Goal: Transaction & Acquisition: Purchase product/service

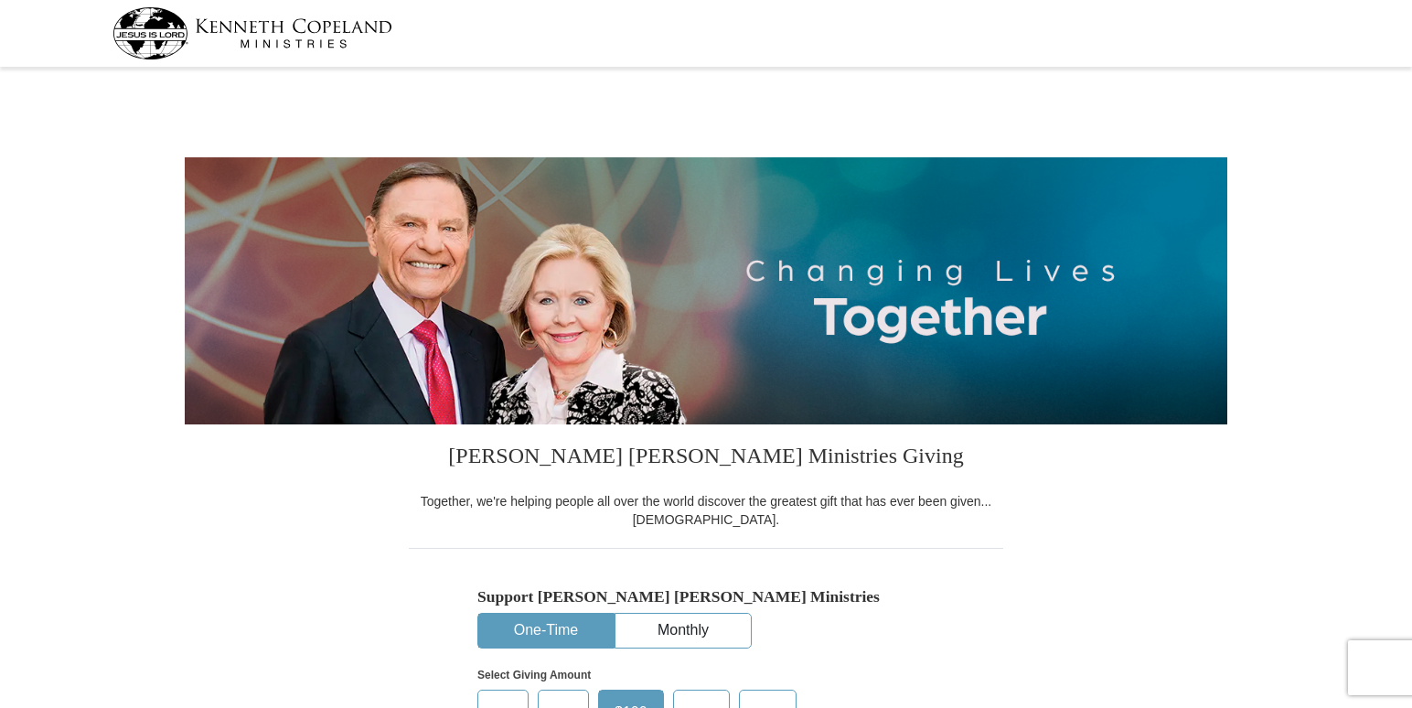
select select "KS"
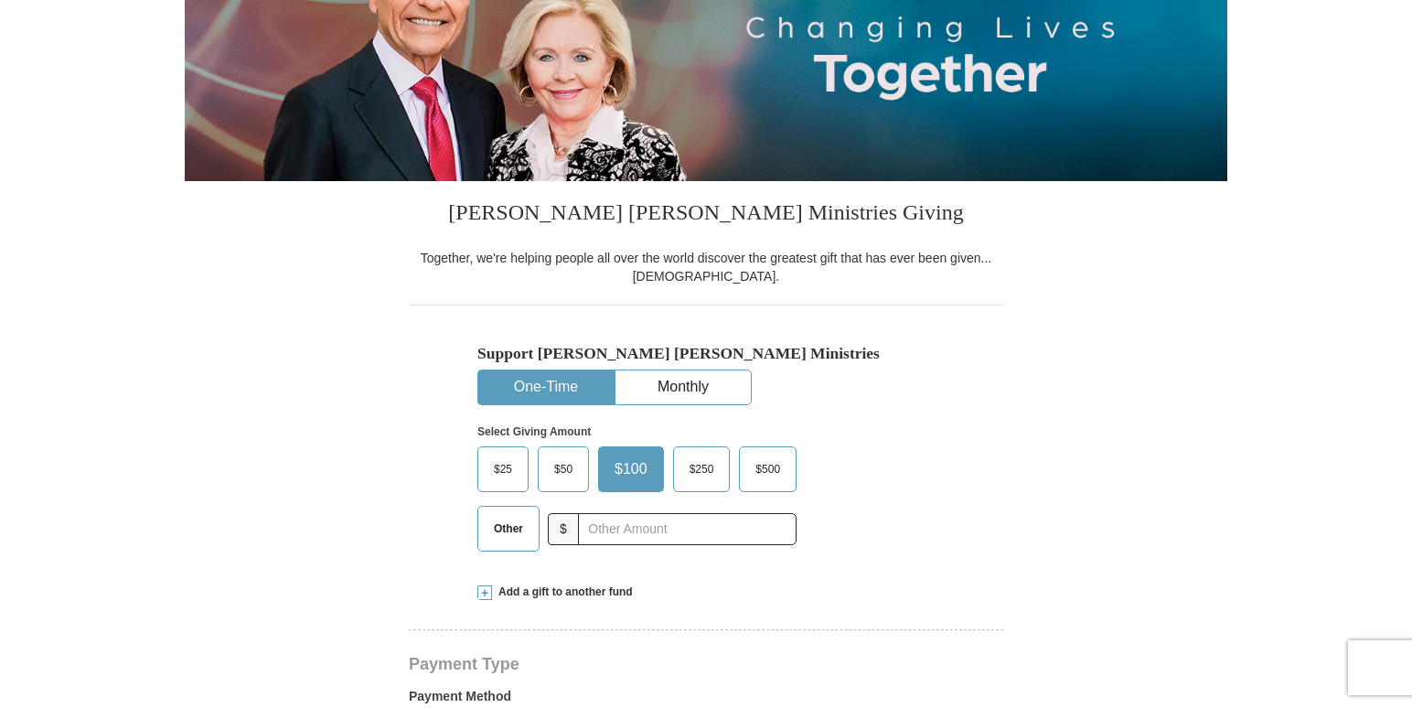
scroll to position [366, 0]
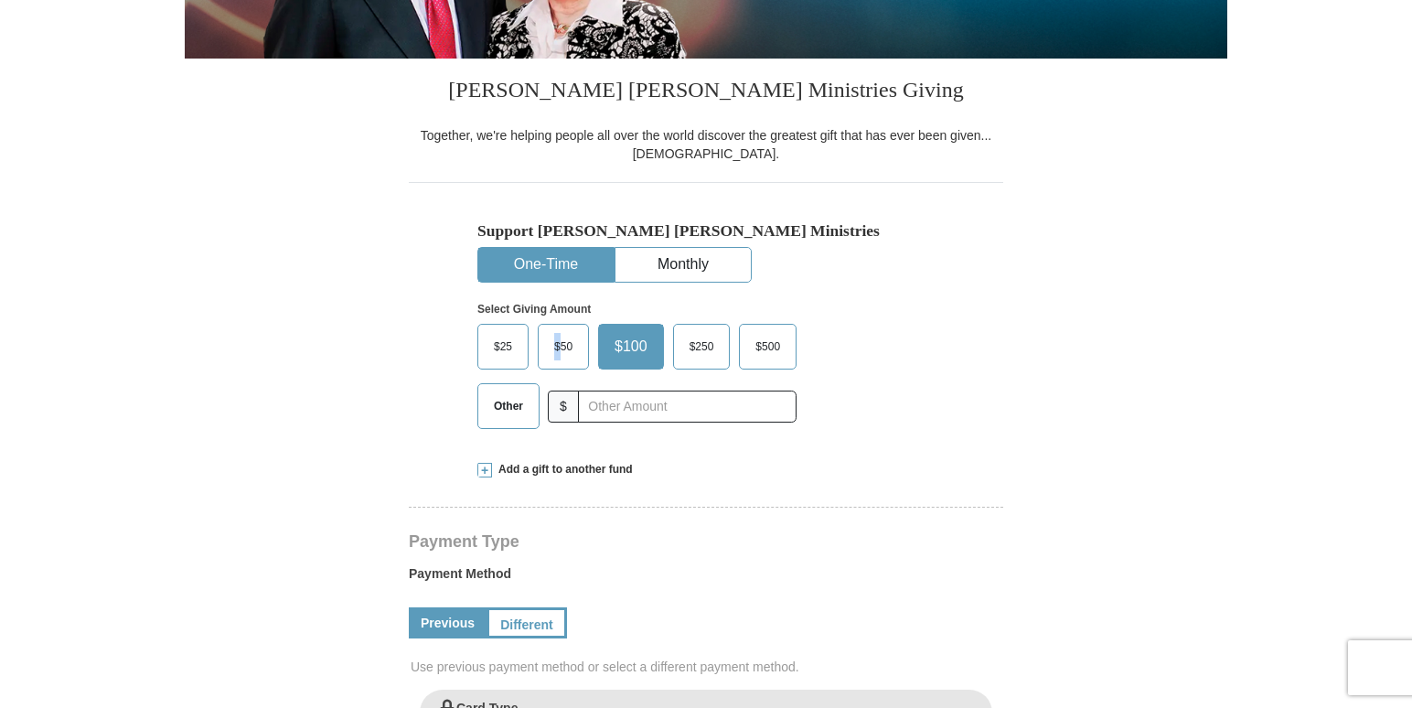
click at [560, 351] on span "$50" at bounding box center [563, 346] width 37 height 27
drag, startPoint x: 560, startPoint y: 351, endPoint x: 571, endPoint y: 357, distance: 12.3
click at [571, 357] on span "$50" at bounding box center [563, 346] width 37 height 27
click at [0, 0] on input "$50" at bounding box center [0, 0] width 0 height 0
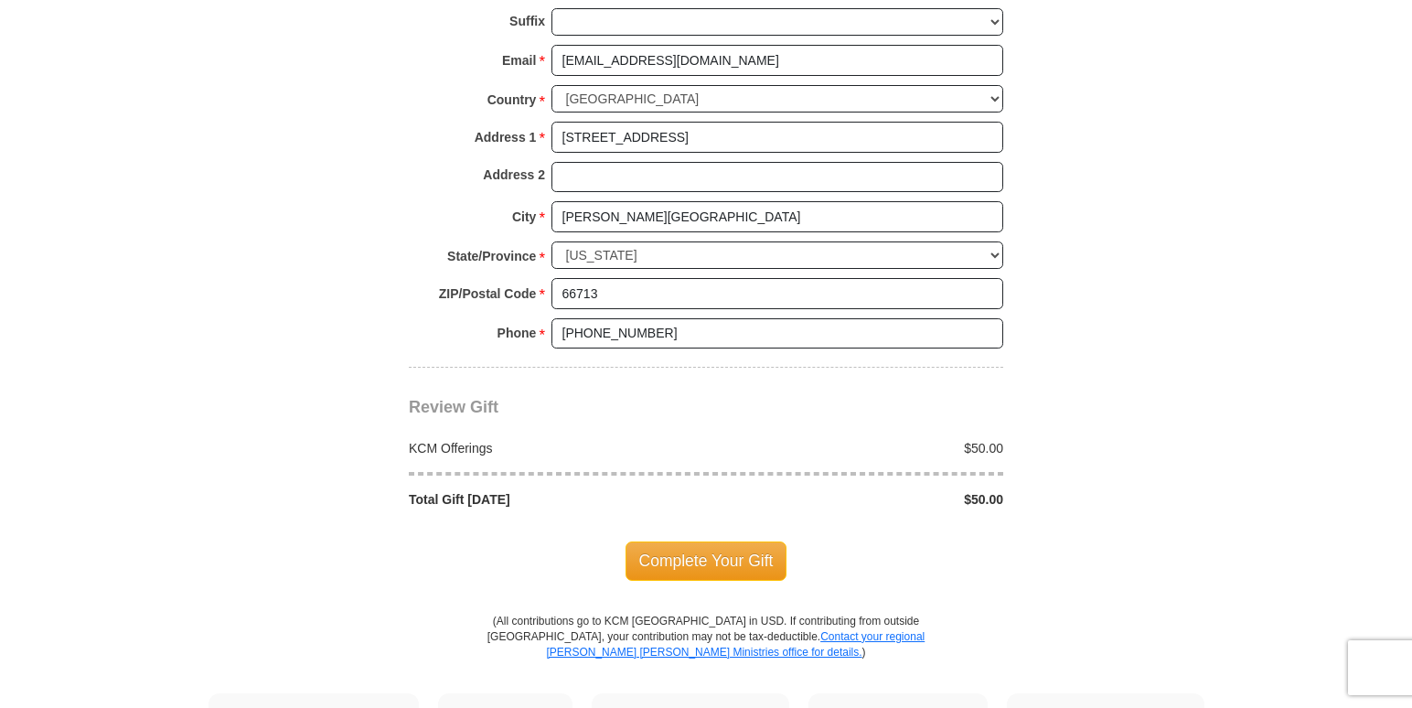
scroll to position [1463, 0]
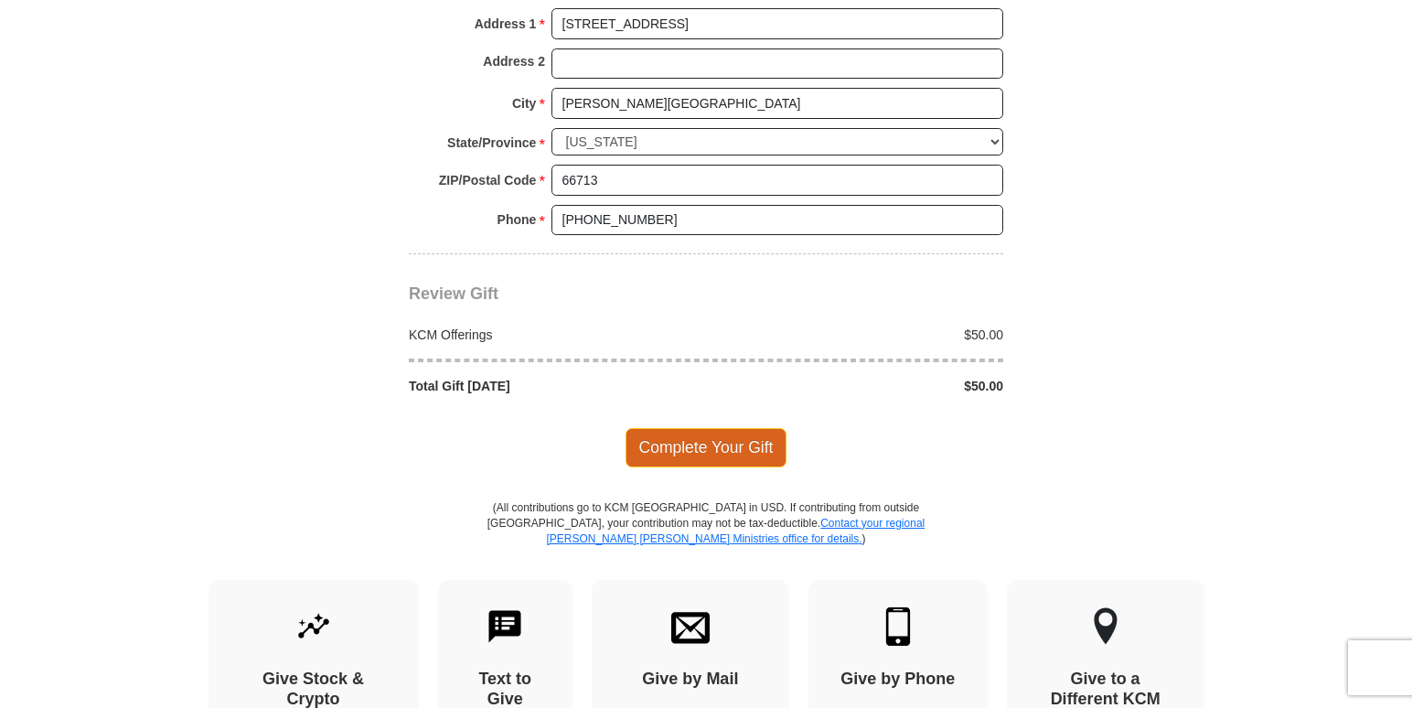
click at [711, 457] on span "Complete Your Gift" at bounding box center [706, 447] width 162 height 38
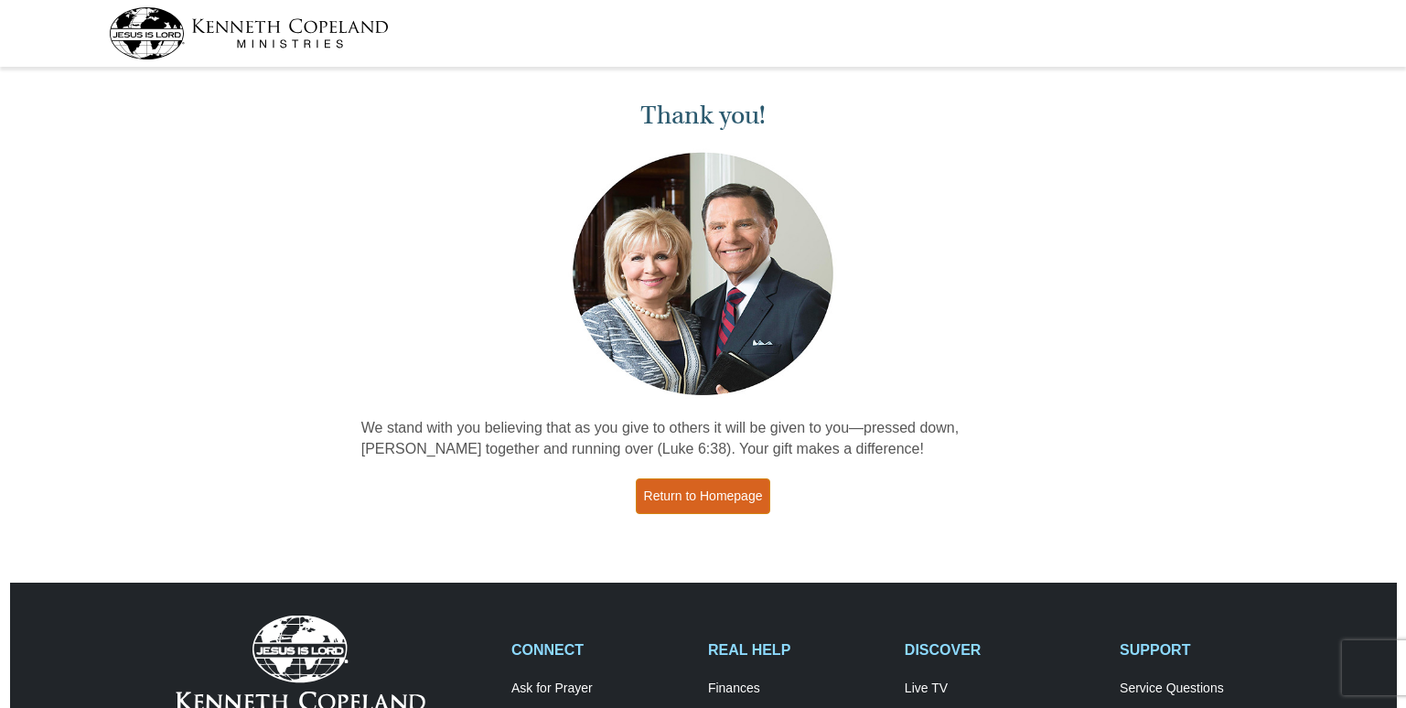
click at [697, 497] on link "Return to Homepage" at bounding box center [703, 496] width 135 height 36
